Goal: Task Accomplishment & Management: Manage account settings

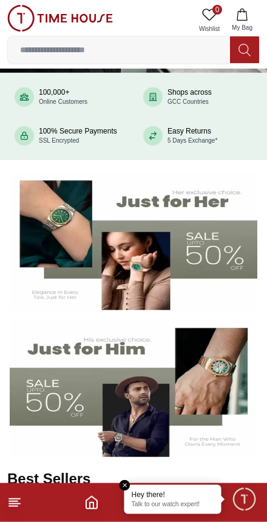
scroll to position [95, 0]
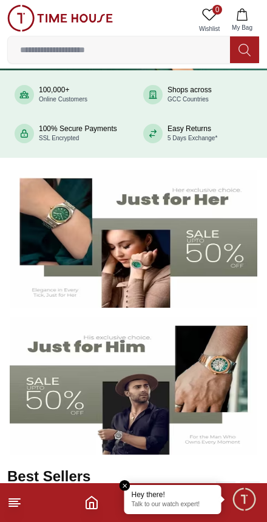
click at [242, 504] on span "Minimize live chat window" at bounding box center [243, 498] width 35 height 35
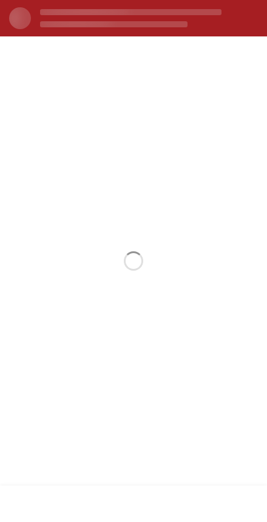
scroll to position [0, 0]
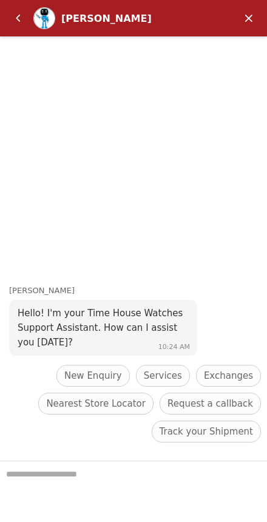
click at [15, 17] on em "Back" at bounding box center [18, 18] width 24 height 24
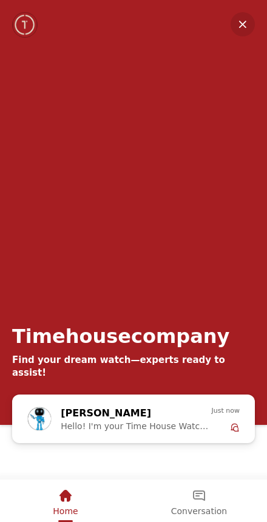
click at [240, 36] on em "Minimize" at bounding box center [243, 24] width 24 height 24
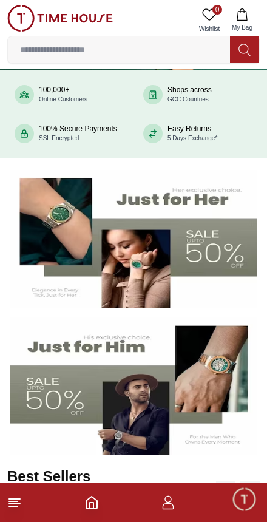
click at [22, 15] on img at bounding box center [60, 18] width 106 height 27
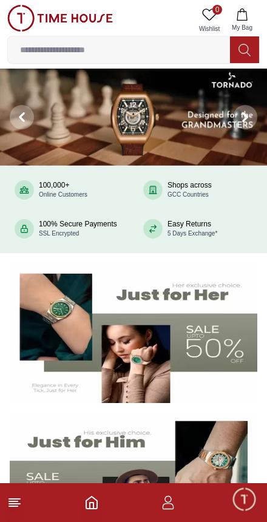
click at [9, 504] on line at bounding box center [14, 504] width 11 height 0
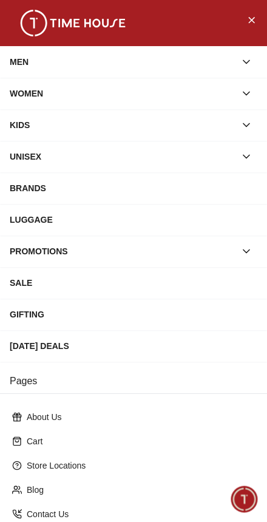
click at [259, 16] on button "Close Menu" at bounding box center [251, 19] width 19 height 19
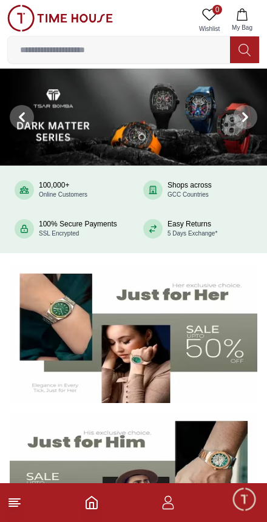
click at [166, 509] on icon "button" at bounding box center [169, 506] width 12 height 6
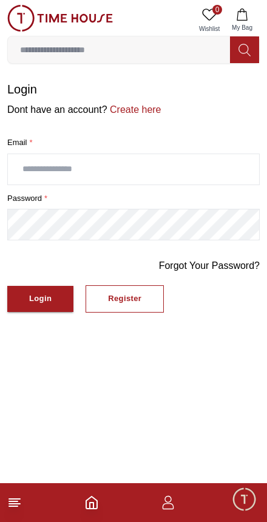
click at [35, 165] on input "text" at bounding box center [133, 169] width 251 height 30
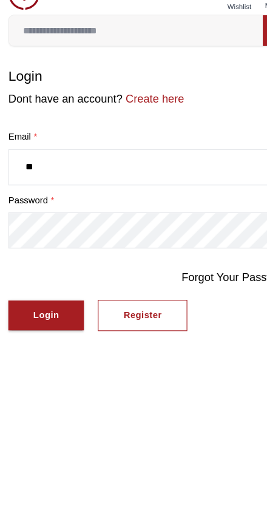
type input "*"
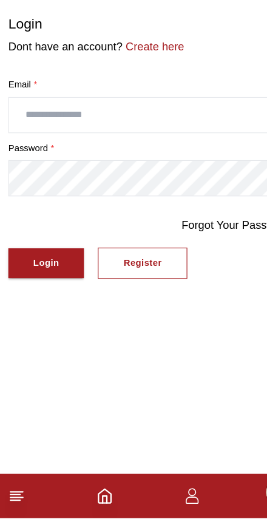
click at [201, 259] on link "Forgot Your Password?" at bounding box center [209, 266] width 101 height 15
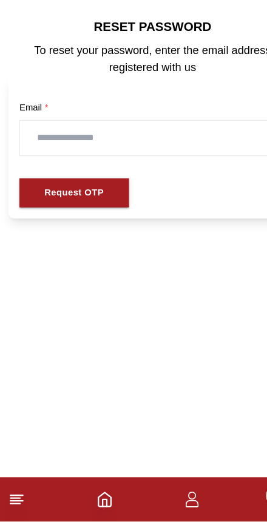
click at [38, 171] on input "text" at bounding box center [134, 186] width 232 height 30
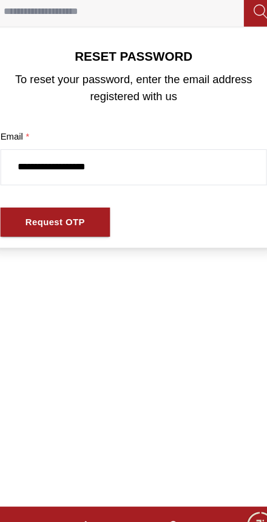
type input "**********"
click at [40, 228] on div "Request OTP" at bounding box center [65, 235] width 52 height 14
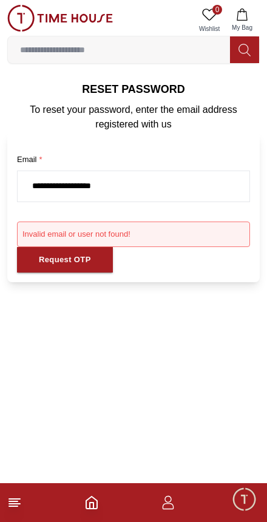
click at [21, 501] on icon at bounding box center [14, 502] width 15 height 15
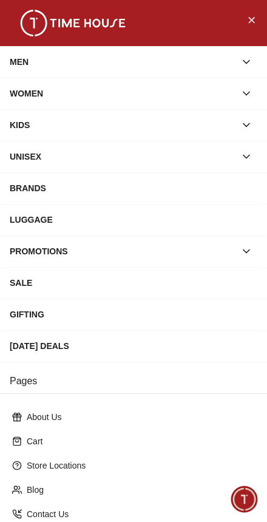
click at [259, 22] on button "Close Menu" at bounding box center [251, 19] width 19 height 19
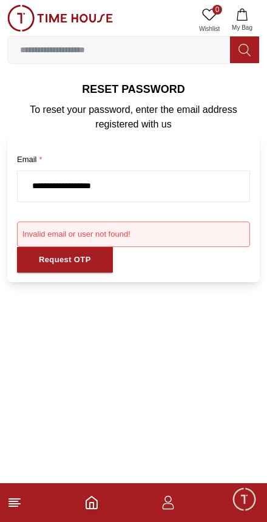
click at [167, 507] on icon "button" at bounding box center [168, 502] width 15 height 15
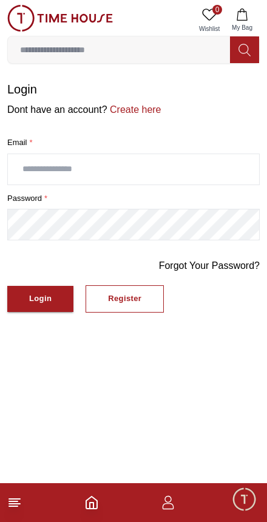
click at [118, 292] on div "Register" at bounding box center [124, 299] width 33 height 14
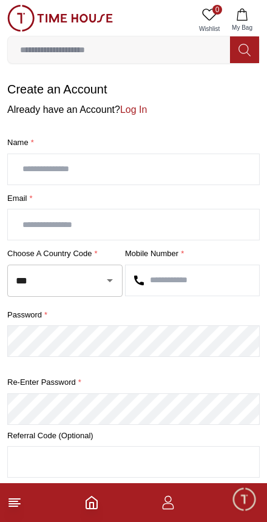
click at [41, 169] on input "text" at bounding box center [133, 169] width 251 height 30
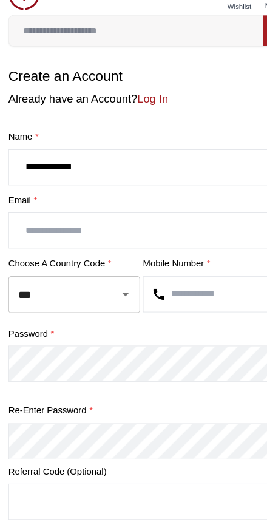
type input "**********"
click at [27, 209] on input "text" at bounding box center [133, 224] width 251 height 30
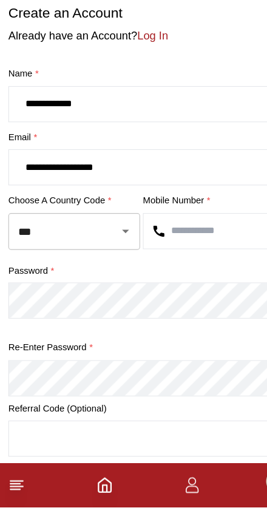
type input "**********"
click at [42, 270] on input "***" at bounding box center [48, 280] width 70 height 21
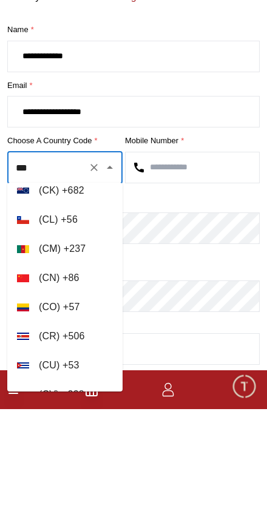
click at [38, 270] on input "***" at bounding box center [48, 280] width 70 height 21
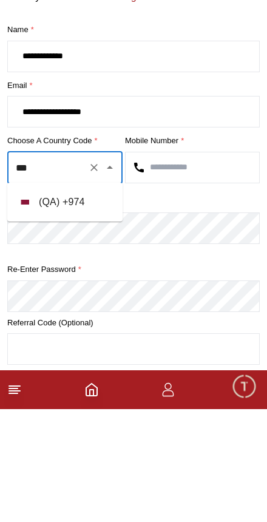
click at [50, 300] on li "( QA ) + 974" at bounding box center [64, 314] width 115 height 29
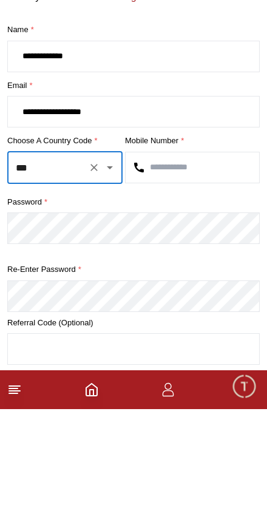
type input "***"
click at [174, 265] on input "text" at bounding box center [193, 280] width 134 height 30
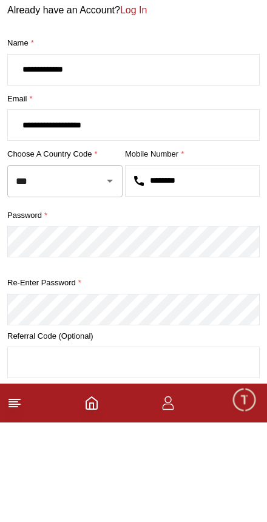
type input "********"
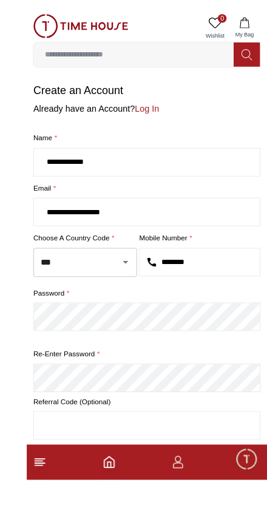
scroll to position [27, 0]
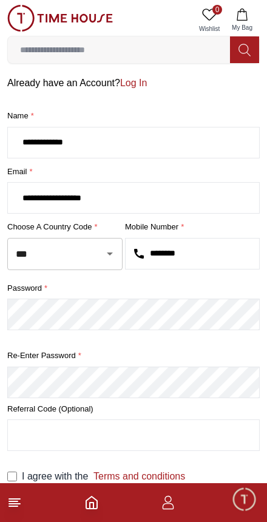
click at [186, 437] on input "text" at bounding box center [133, 435] width 251 height 30
click at [25, 428] on input "text" at bounding box center [133, 435] width 251 height 30
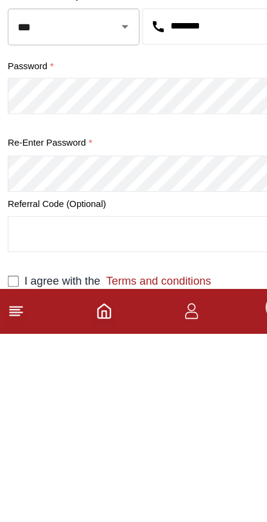
click at [30, 420] on input "text" at bounding box center [133, 435] width 251 height 30
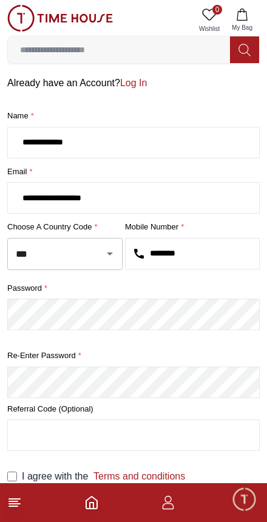
click at [21, 497] on icon at bounding box center [14, 502] width 15 height 15
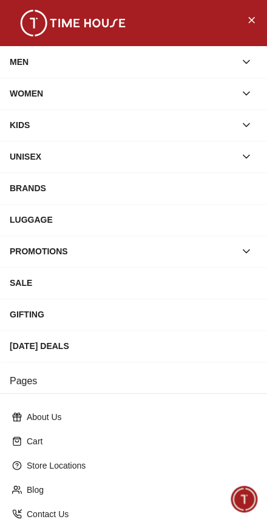
scroll to position [0, 0]
click at [256, 13] on button "Close Menu" at bounding box center [251, 19] width 19 height 19
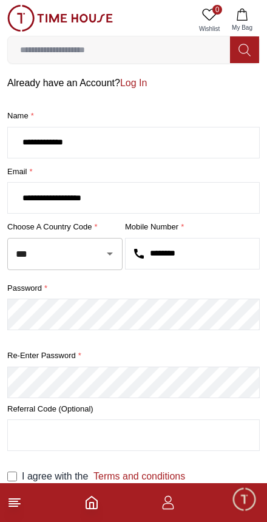
click at [171, 504] on icon "button" at bounding box center [169, 506] width 12 height 6
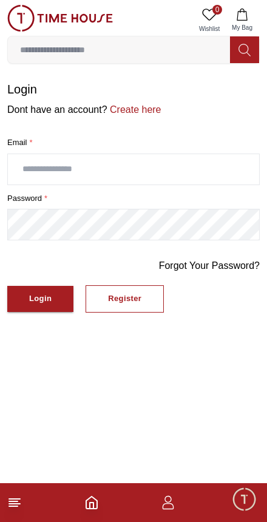
click at [33, 171] on input "text" at bounding box center [133, 169] width 251 height 30
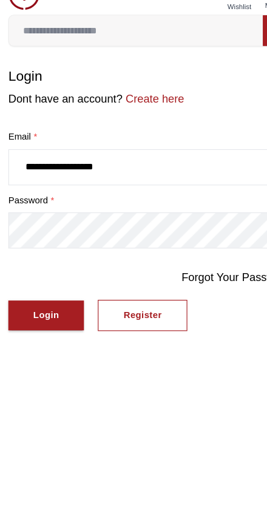
type input "**********"
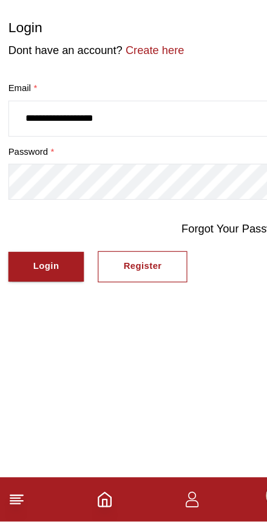
click at [32, 292] on div "Login" at bounding box center [40, 299] width 22 height 14
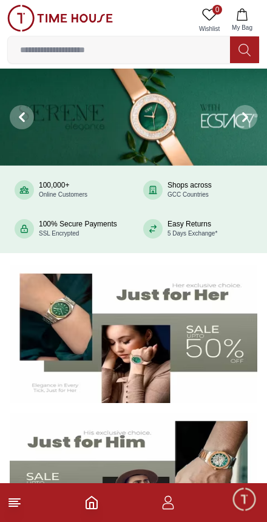
click at [240, 14] on icon "button" at bounding box center [242, 14] width 12 height 12
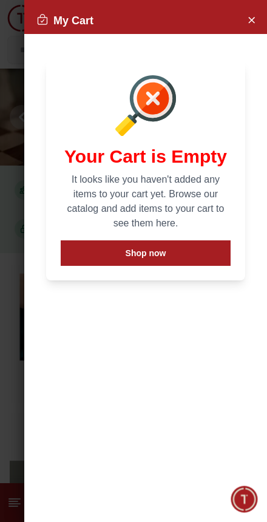
click at [248, 22] on icon "Close Account" at bounding box center [251, 19] width 10 height 15
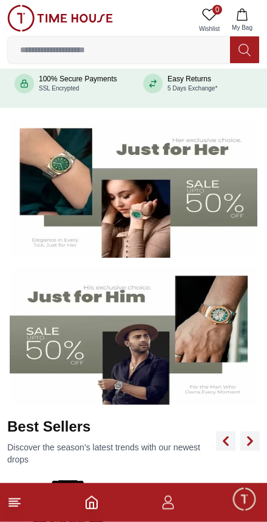
scroll to position [146, 0]
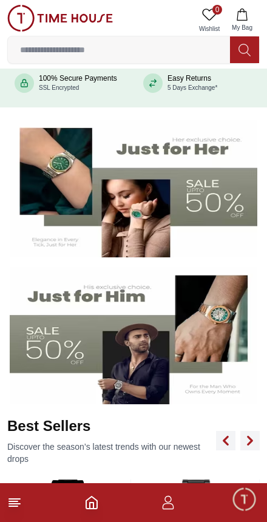
click at [164, 514] on footer at bounding box center [133, 502] width 267 height 39
click at [174, 501] on icon "button" at bounding box center [168, 502] width 15 height 15
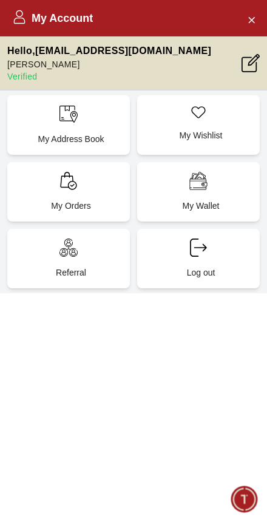
click at [226, 127] on div "My Wishlist" at bounding box center [198, 124] width 123 height 59
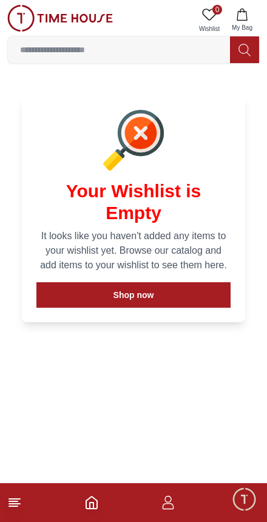
click at [96, 507] on icon "Home" at bounding box center [91, 502] width 11 height 12
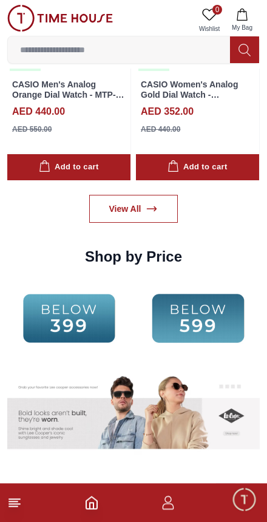
scroll to position [1718, 0]
click at [172, 504] on icon "button" at bounding box center [169, 506] width 12 height 6
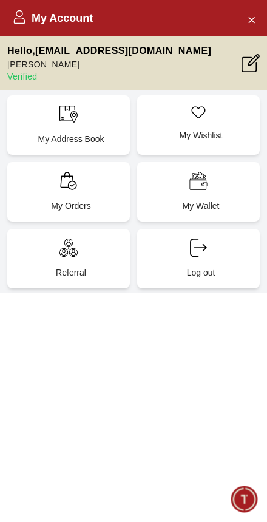
click at [49, 389] on div "My Account Hello , derkz0127@gmail.com Derick Rivera Verified My Address Book M…" at bounding box center [133, 261] width 267 height 522
click at [259, 14] on button "Close Account" at bounding box center [251, 19] width 19 height 19
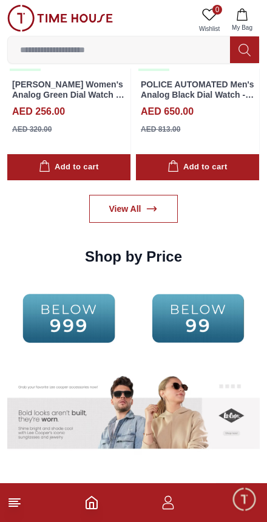
click at [98, 506] on icon "Home" at bounding box center [91, 502] width 15 height 15
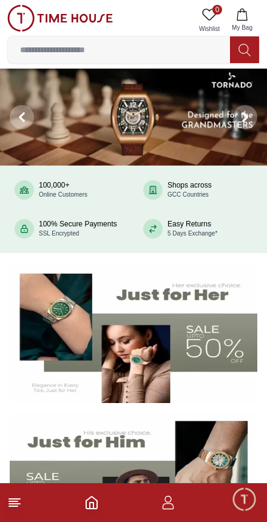
click at [46, 49] on input at bounding box center [119, 50] width 222 height 24
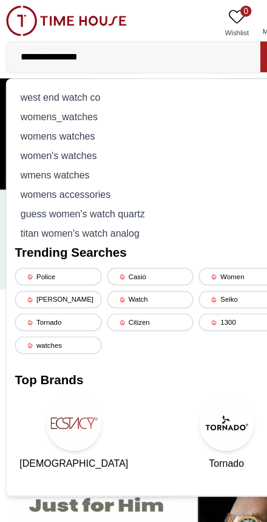
type input "**********"
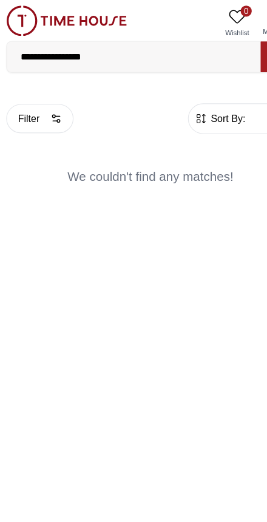
click at [53, 101] on icon "button" at bounding box center [51, 104] width 10 height 10
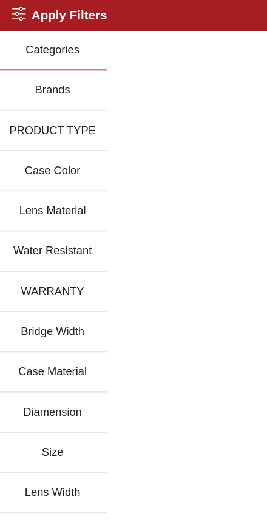
click at [34, 84] on button "Brands" at bounding box center [47, 79] width 95 height 35
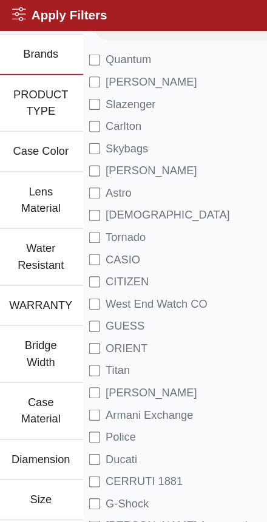
scroll to position [44, 0]
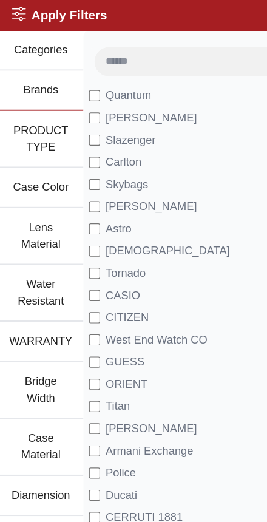
click at [107, 259] on span "CASIO" at bounding box center [109, 258] width 30 height 15
click at [103, 53] on input at bounding box center [156, 53] width 144 height 24
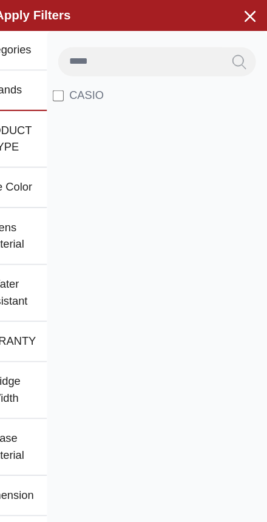
type input "*****"
click at [237, 52] on icon "Search" at bounding box center [243, 54] width 12 height 14
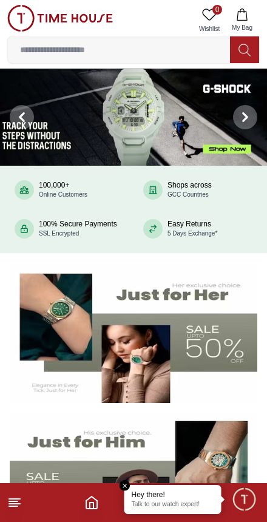
click at [30, 22] on img at bounding box center [60, 18] width 106 height 27
click at [243, 499] on span "Minimize live chat window" at bounding box center [243, 498] width 35 height 35
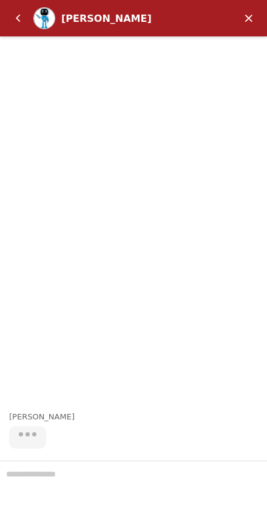
click at [254, 25] on em "Minimize" at bounding box center [249, 18] width 24 height 24
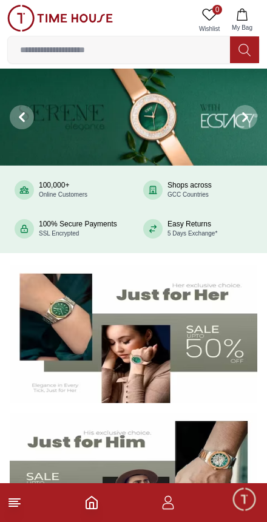
click at [96, 502] on icon "Home" at bounding box center [91, 502] width 11 height 12
click at [13, 504] on line at bounding box center [14, 504] width 11 height 0
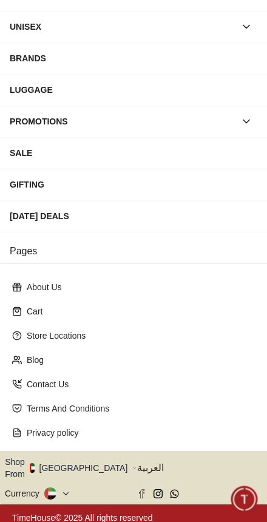
scroll to position [129, 0]
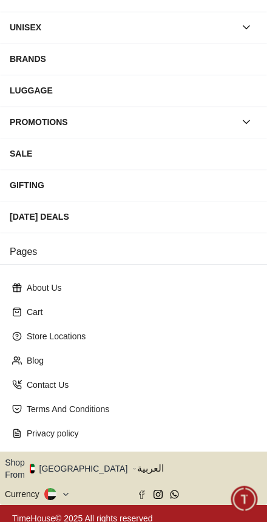
click at [87, 464] on button "Shop From [GEOGRAPHIC_DATA]" at bounding box center [71, 468] width 132 height 24
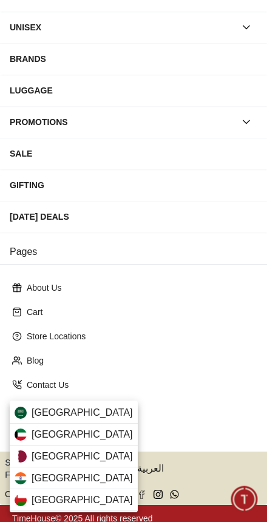
click at [90, 458] on div "[GEOGRAPHIC_DATA]" at bounding box center [74, 456] width 128 height 22
